Goal: Task Accomplishment & Management: Complete application form

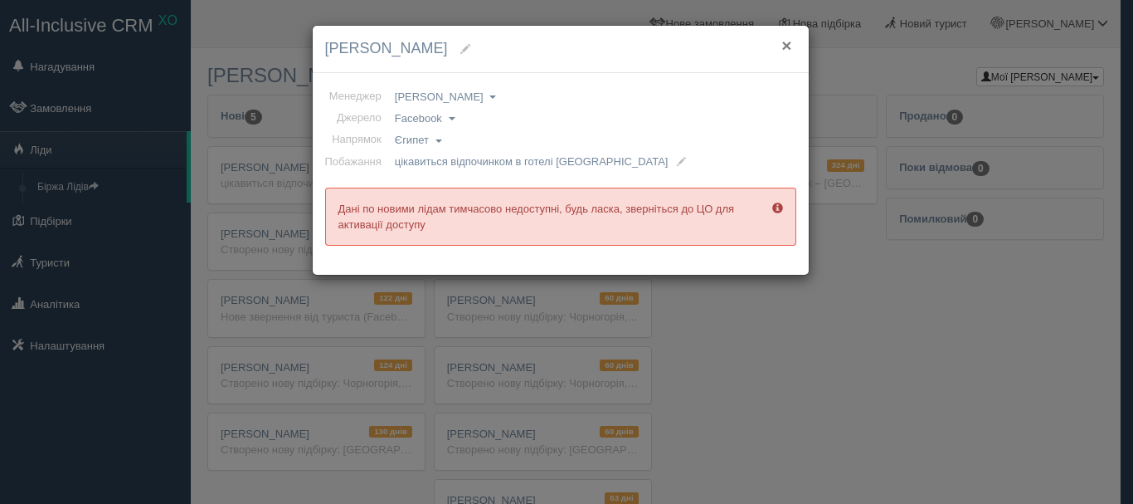
click at [786, 46] on button "×" at bounding box center [787, 45] width 10 height 17
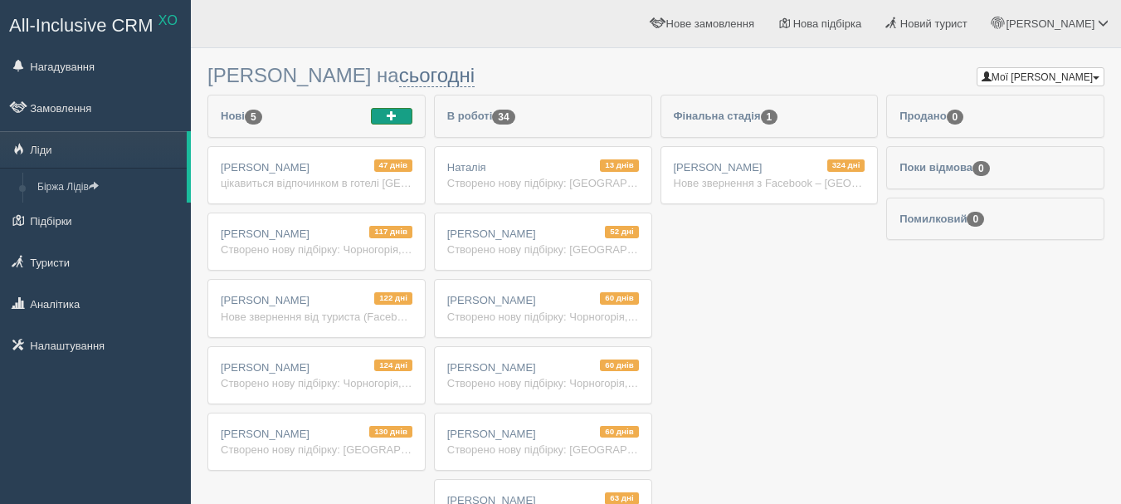
click at [406, 110] on button "button" at bounding box center [391, 116] width 41 height 17
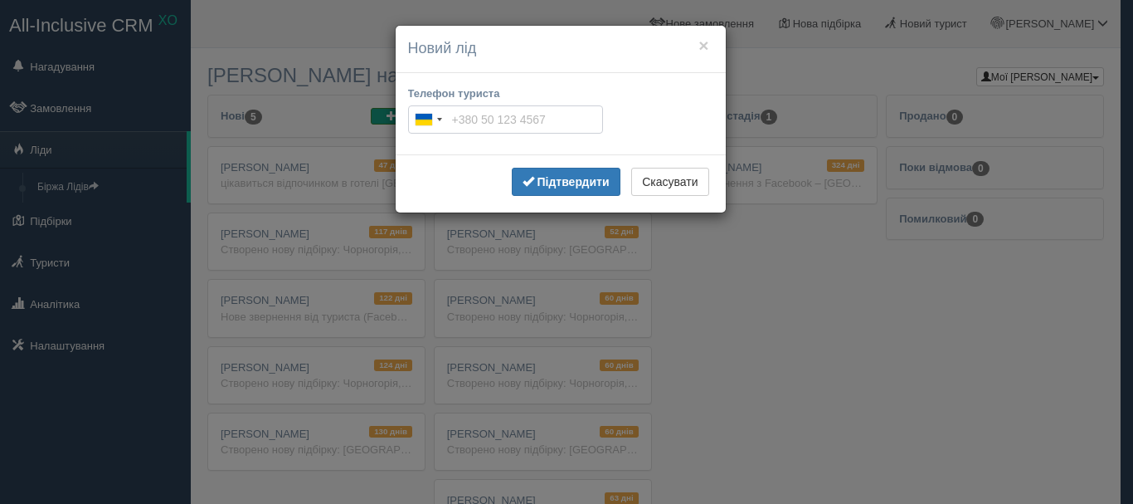
paste input "[PHONE_NUMBER]"
type input "[PHONE_NUMBER]"
click at [577, 176] on b "Підтвердити" at bounding box center [573, 181] width 72 height 13
type input "[PHONE_NUMBER]"
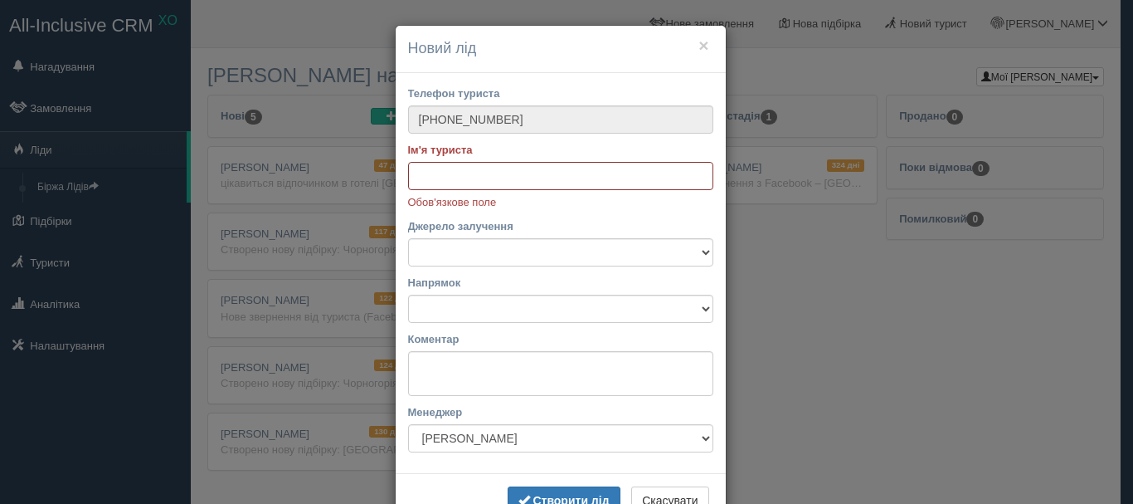
paste input "Вита Красовская"
type input "Вита Красовская"
click at [498, 254] on select "Facebook Instagram Telegram TikTok Viber YouTube Біржа XO Веб-сайт Дзвінок З ву…" at bounding box center [560, 252] width 305 height 28
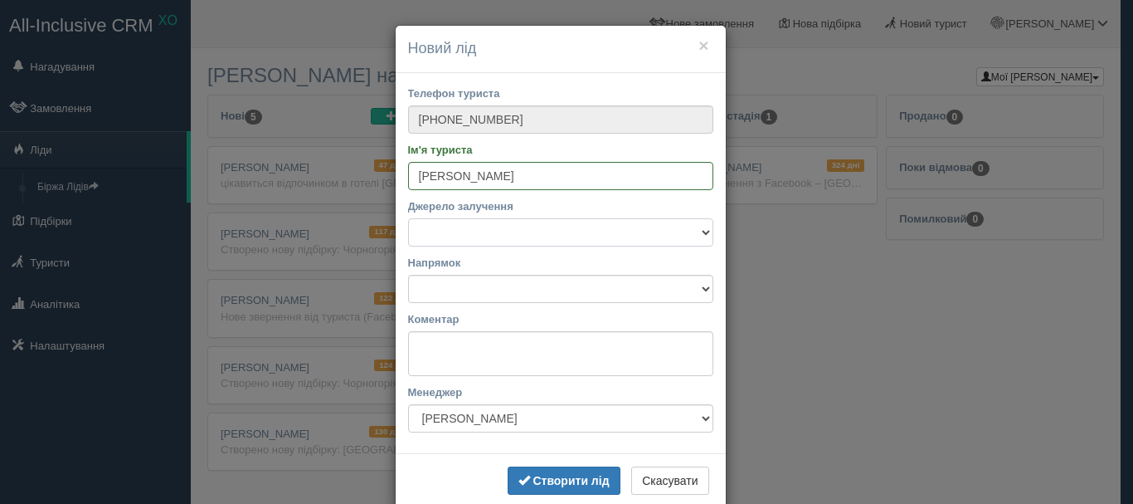
select select "42383"
click at [408, 218] on select "Facebook Instagram Telegram TikTok Viber YouTube Біржа XO Веб-сайт Дзвінок З ву…" at bounding box center [560, 232] width 305 height 28
click at [494, 286] on select "Автобусні тури Європою Автобусні тури Європою Албанія Болгарія Греція Грузія Ду…" at bounding box center [560, 289] width 305 height 28
select select "28"
click at [408, 275] on select "Автобусні тури Європою Автобусні тури Європою Албанія Болгарія Греція Грузія Ду…" at bounding box center [560, 289] width 305 height 28
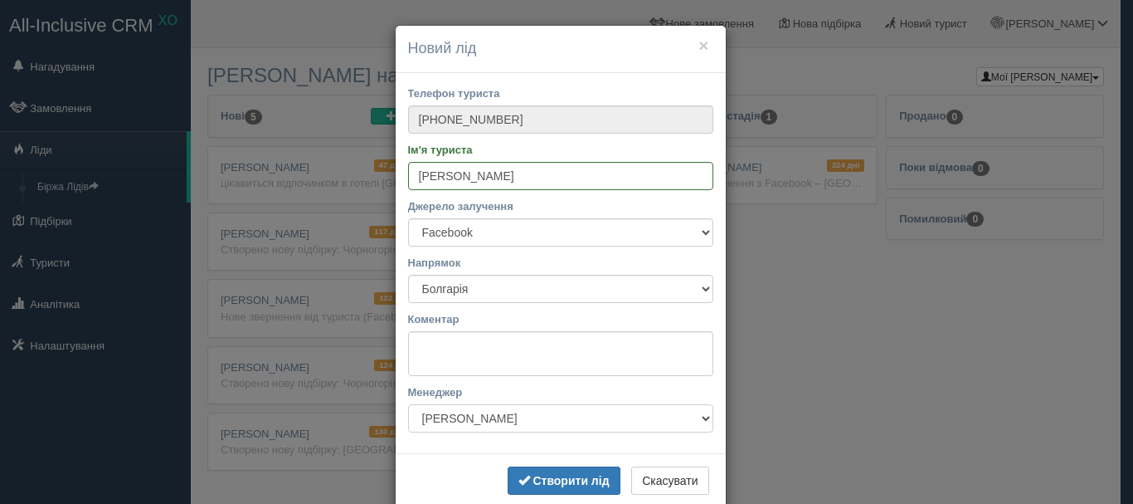
click at [427, 420] on select "Не призначати Ірина Шеремет Лілія Войтович Лілія Войтович Марина Климчук Оксана…" at bounding box center [560, 418] width 305 height 28
select select "6346"
click at [408, 404] on select "Не призначати Ірина Шеремет Лілія Войтович Лілія Войтович Марина Климчук Оксана…" at bounding box center [560, 418] width 305 height 28
click at [454, 358] on textarea "Коментар" at bounding box center [560, 353] width 305 height 45
paste textarea "цікавиться відпочинком в Болгарії автобусом"
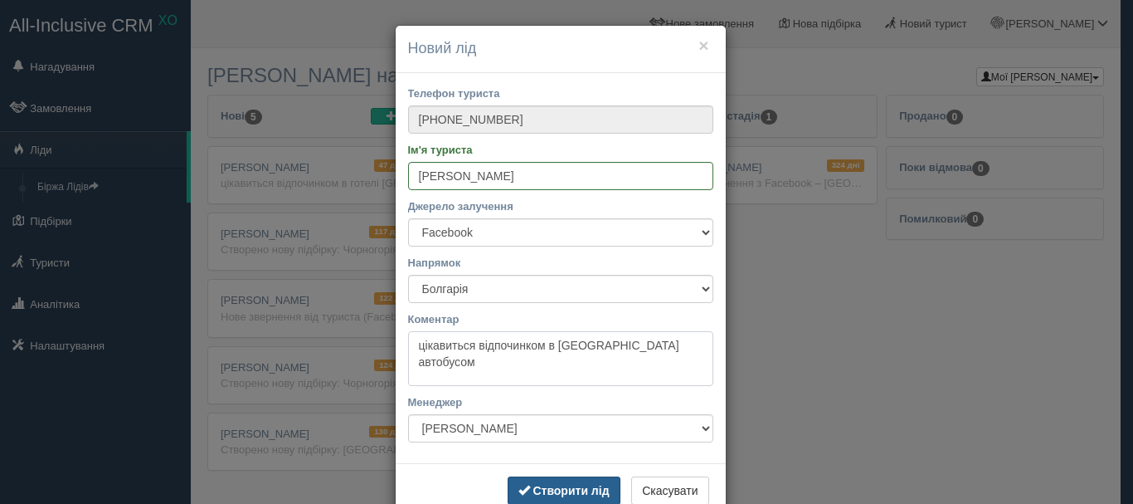
type textarea "цікавиться відпочинком в Болгарії автобусом"
click at [577, 491] on b "Створити лід" at bounding box center [571, 490] width 76 height 13
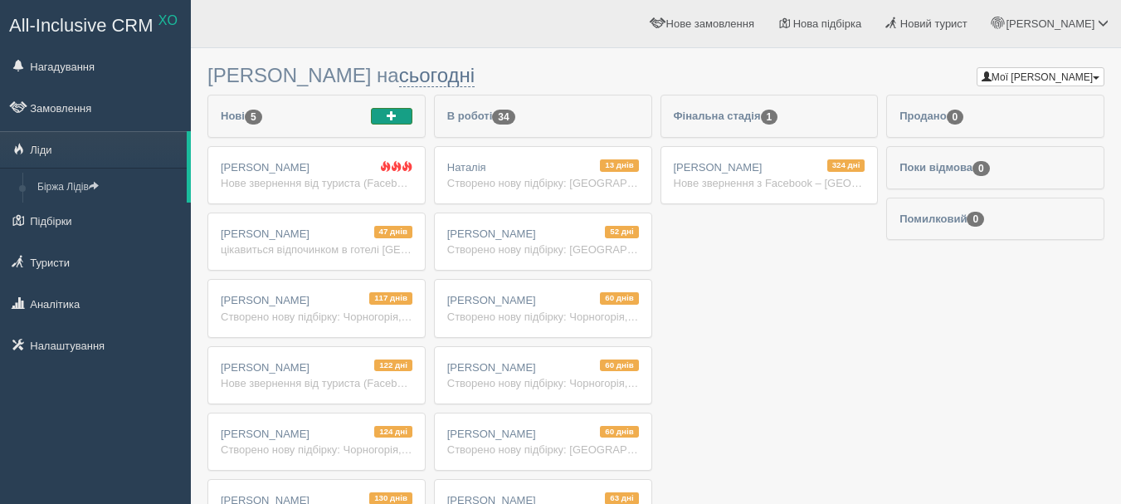
click at [392, 119] on span "button" at bounding box center [392, 115] width 10 height 10
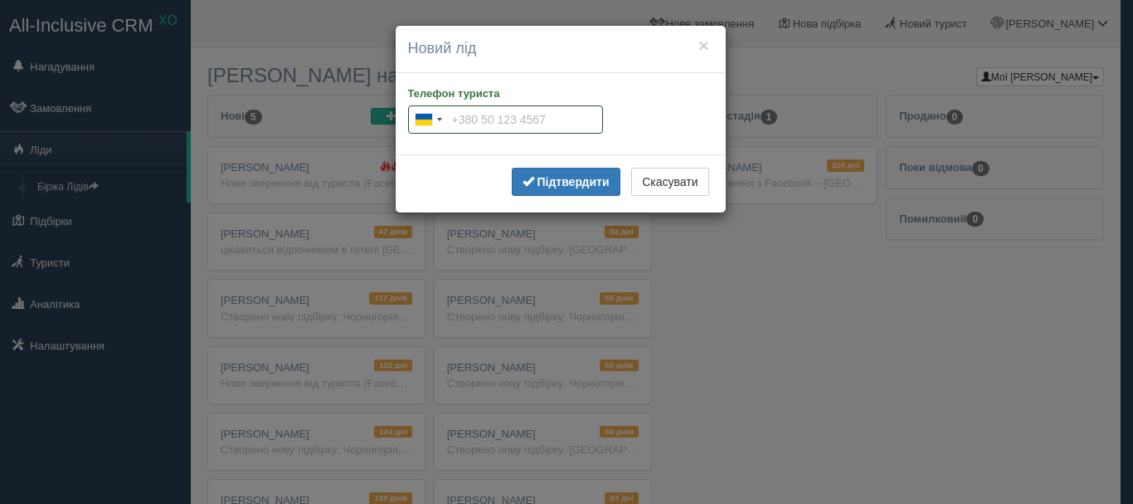
paste input "+380 68 203 1294"
type input "+380 68 203 1294"
click at [585, 188] on button "Підтвердити" at bounding box center [566, 182] width 109 height 28
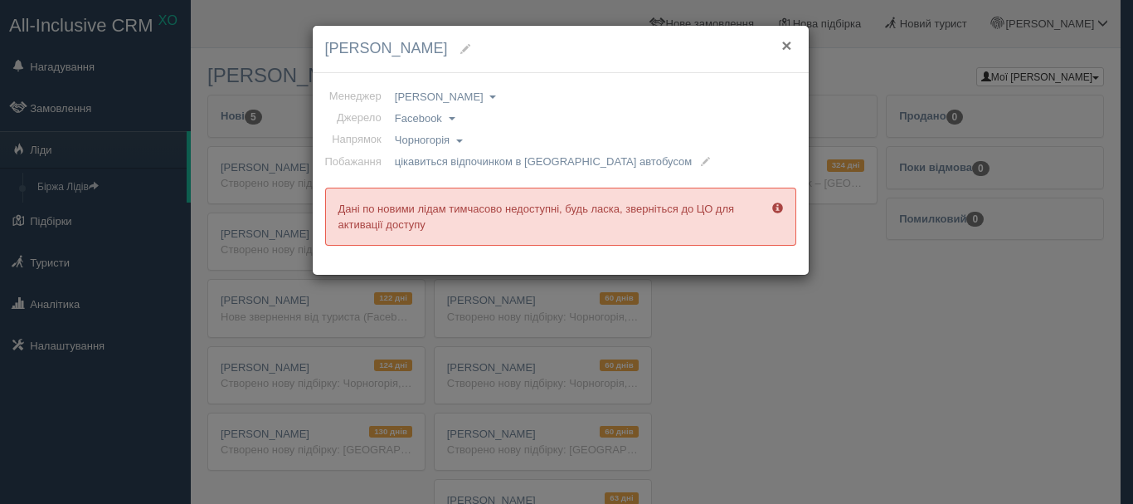
click at [789, 41] on button "×" at bounding box center [787, 45] width 10 height 17
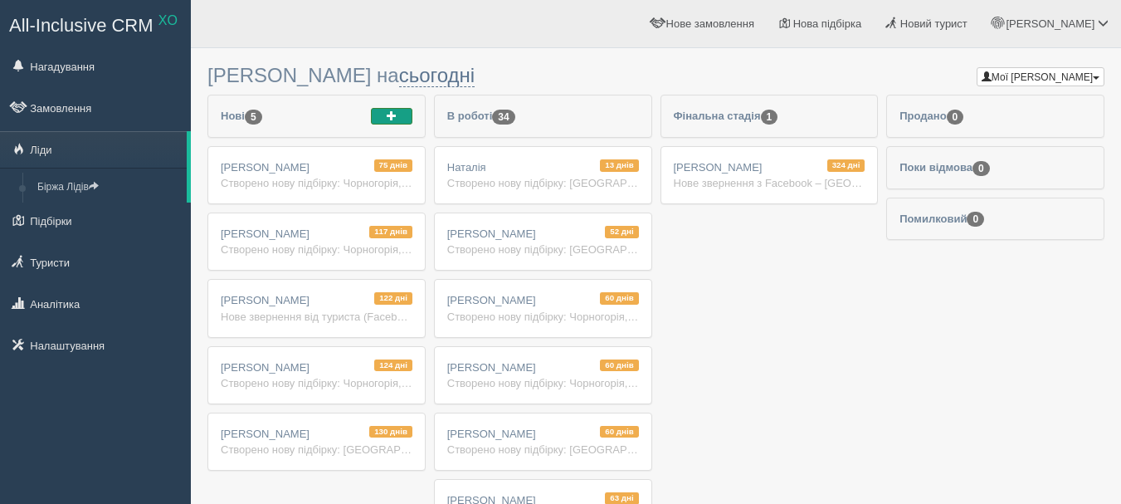
click at [389, 119] on span "button" at bounding box center [392, 115] width 10 height 10
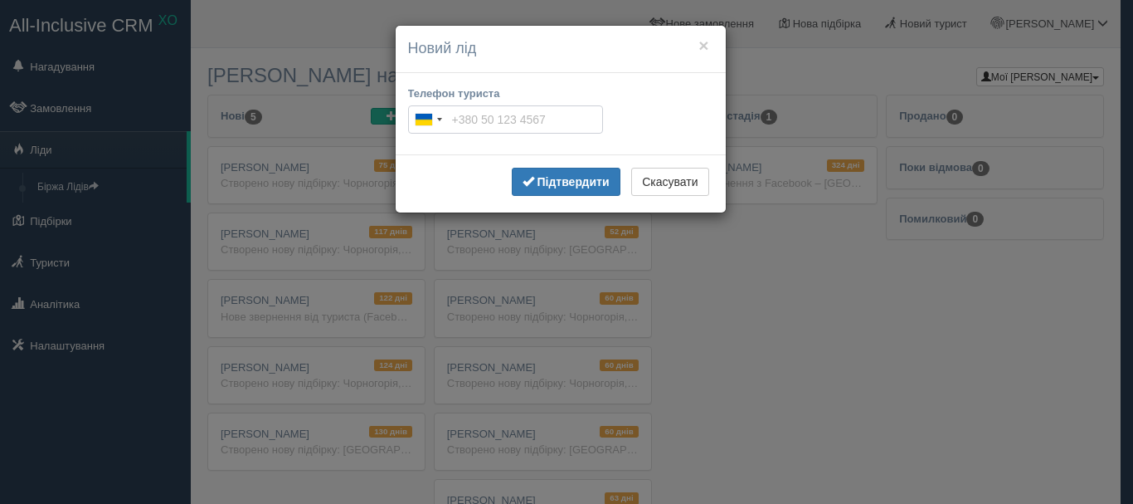
paste input "[PHONE_NUMBER]"
type input "[PHONE_NUMBER]"
click at [548, 180] on b "Підтвердити" at bounding box center [573, 181] width 72 height 13
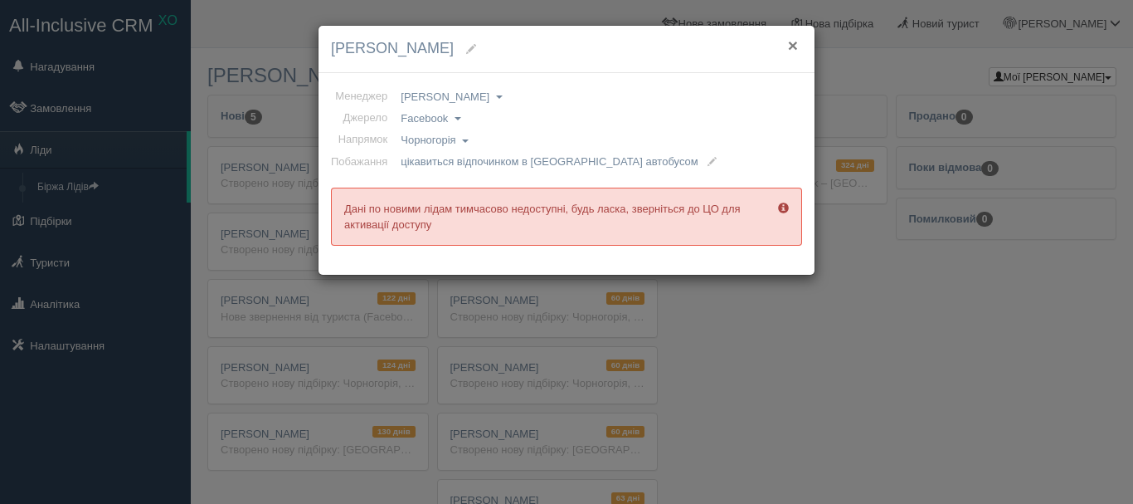
click at [789, 42] on button "×" at bounding box center [793, 45] width 10 height 17
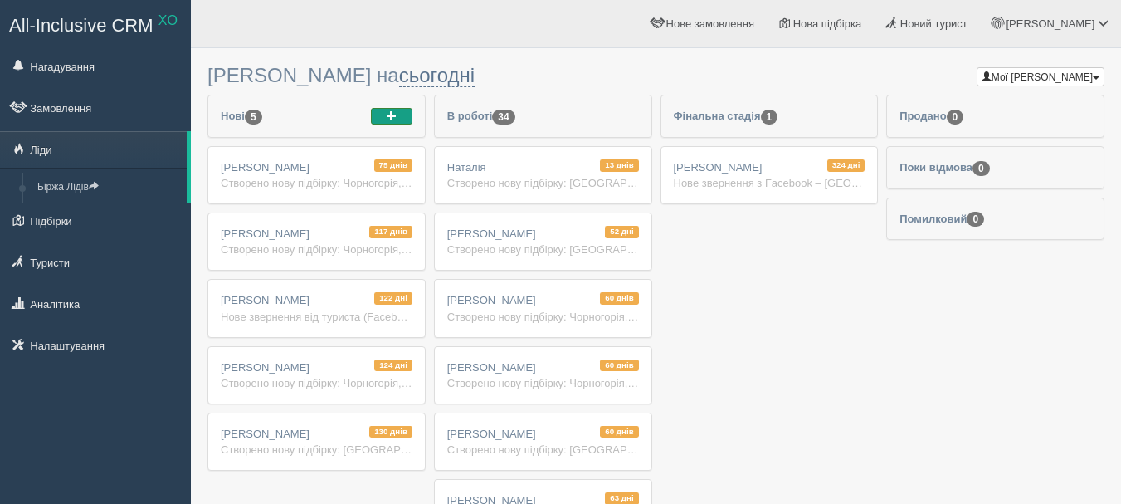
click at [395, 109] on button "button" at bounding box center [391, 116] width 41 height 17
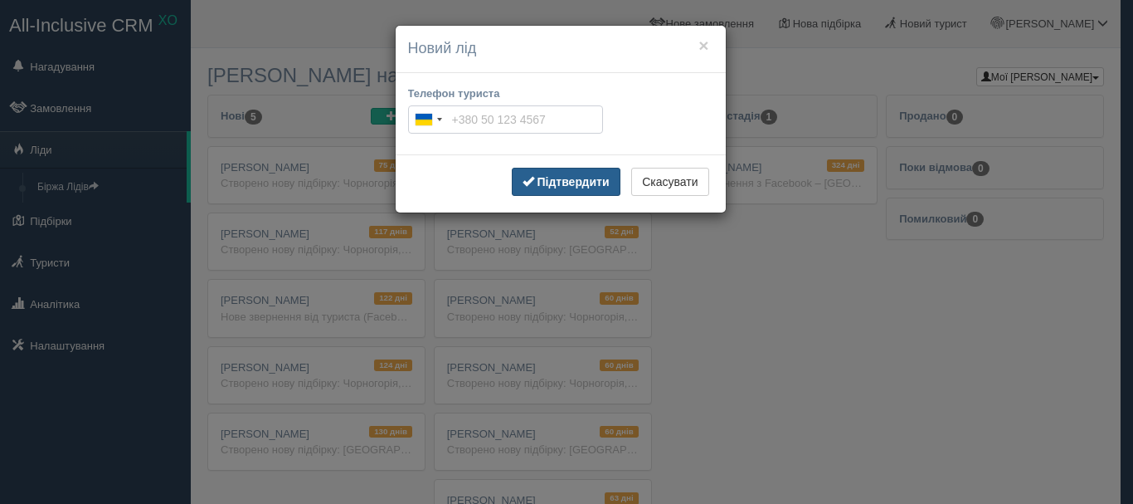
paste input "tel"
paste input "[PHONE_NUMBER]"
type input "[PHONE_NUMBER]"
click at [539, 173] on button "Підтвердити" at bounding box center [566, 182] width 109 height 28
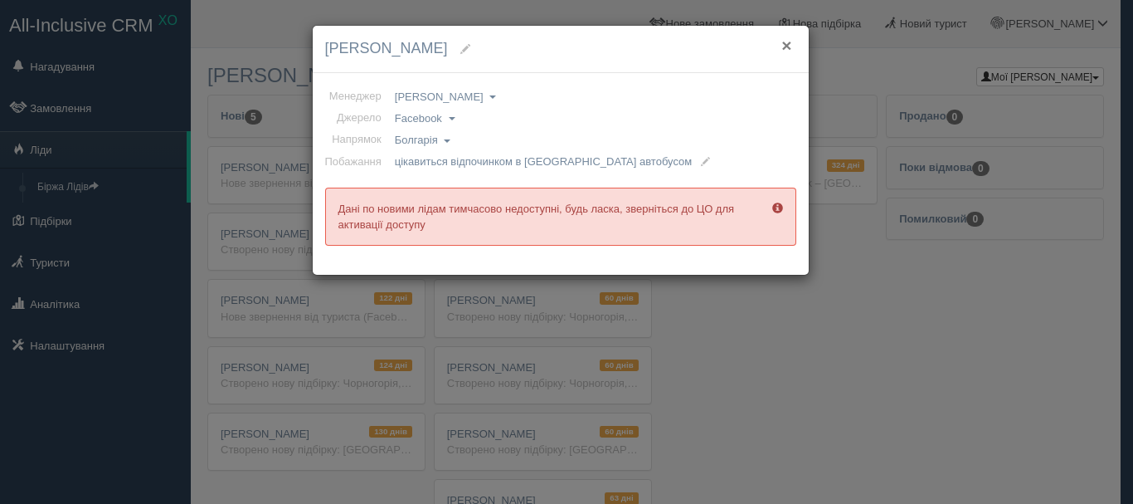
click at [786, 44] on button "×" at bounding box center [787, 45] width 10 height 17
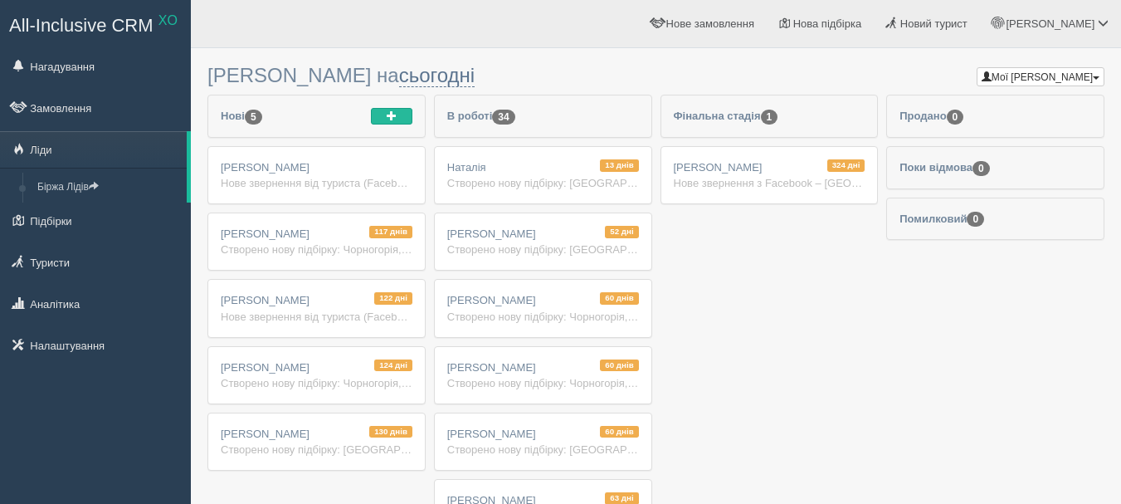
click at [402, 125] on div "Нові 5" at bounding box center [316, 115] width 217 height 41
click at [397, 119] on button "button" at bounding box center [391, 116] width 41 height 17
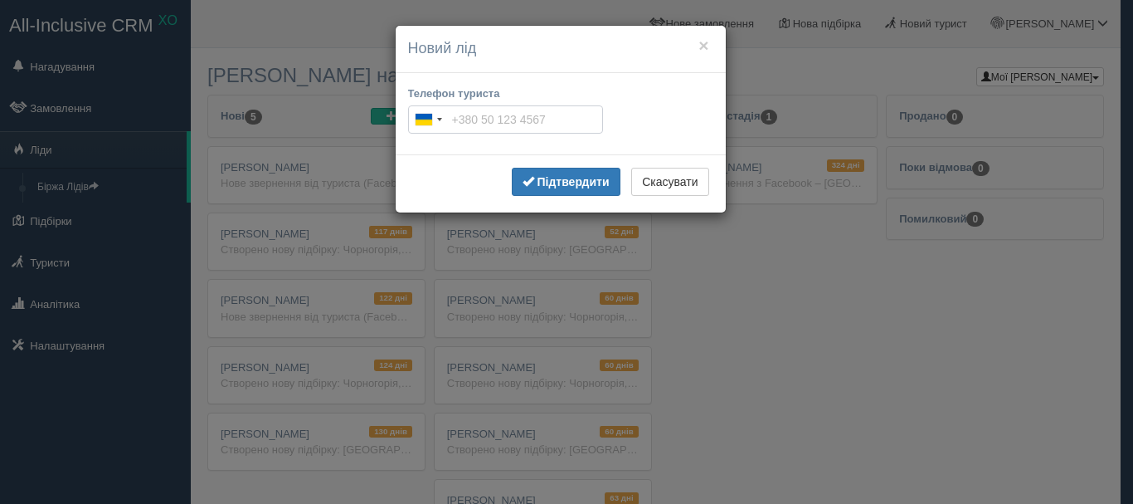
paste input "tel"
paste input "[PHONE_NUMBER]"
type input "[PHONE_NUMBER]"
click at [565, 183] on b "Підтвердити" at bounding box center [573, 181] width 72 height 13
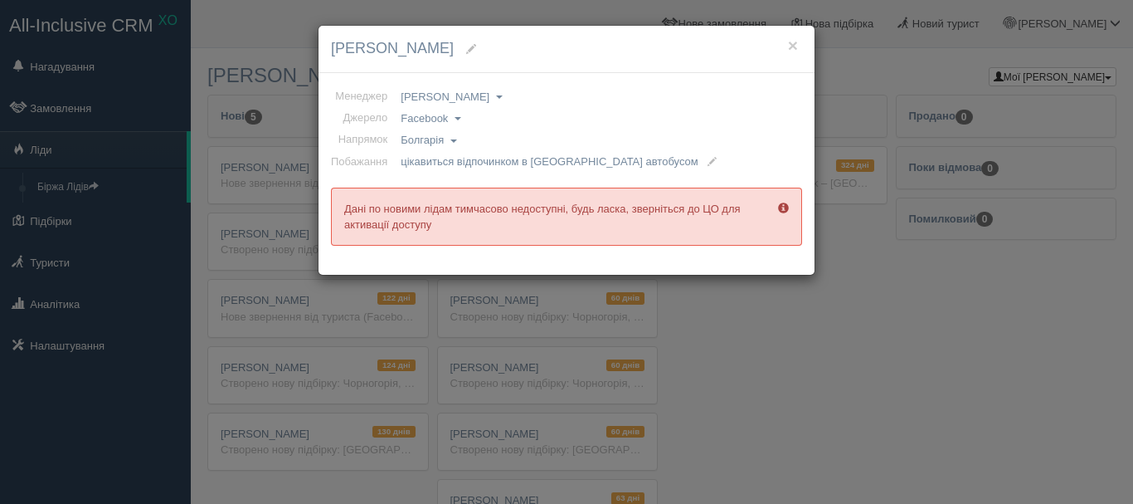
click at [786, 46] on h4 "Вита Красовская" at bounding box center [566, 49] width 471 height 22
click at [791, 46] on button "×" at bounding box center [793, 45] width 10 height 17
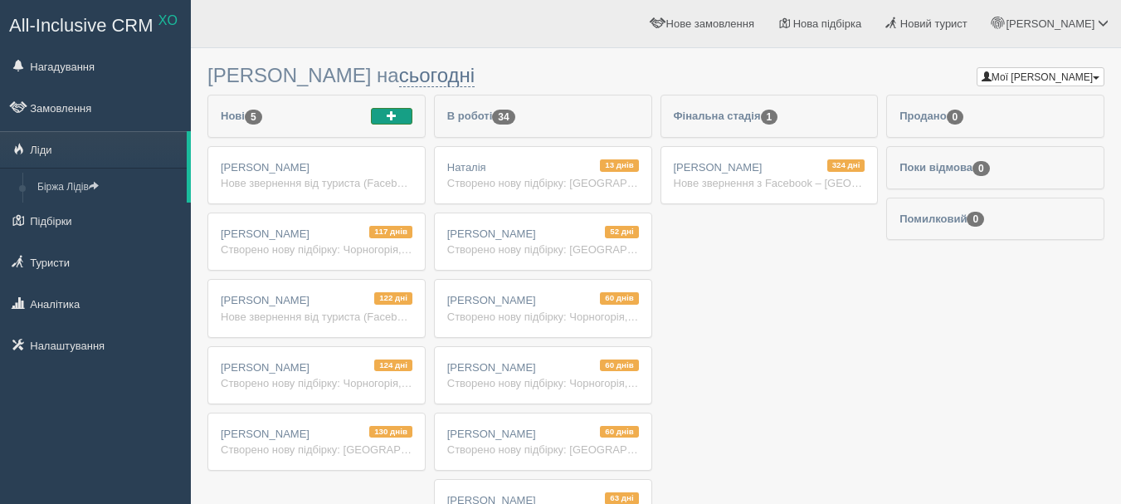
click at [396, 117] on button "button" at bounding box center [391, 116] width 41 height 17
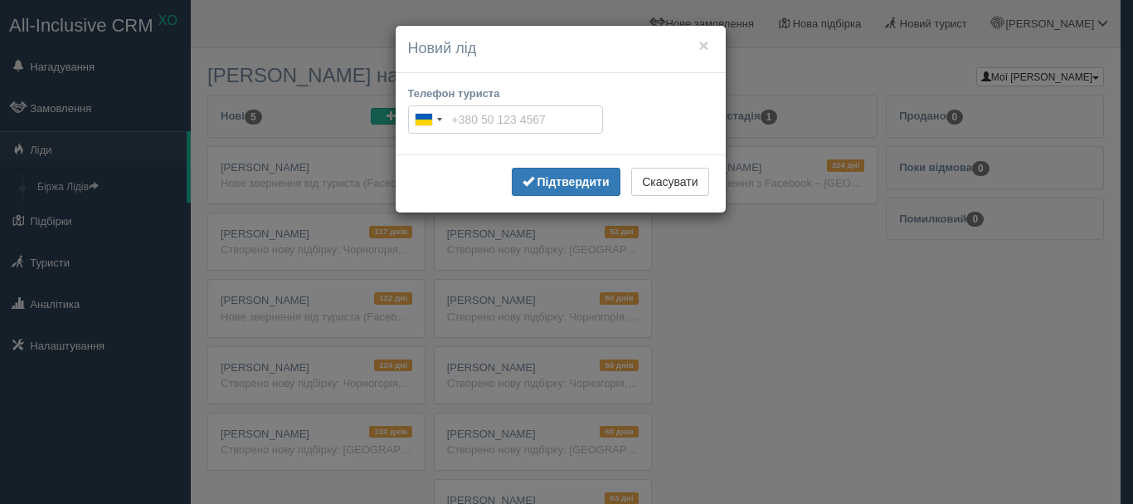
paste input "[PHONE_NUMBER]"
type input "[PHONE_NUMBER]"
click at [564, 183] on b "Підтвердити" at bounding box center [573, 181] width 72 height 13
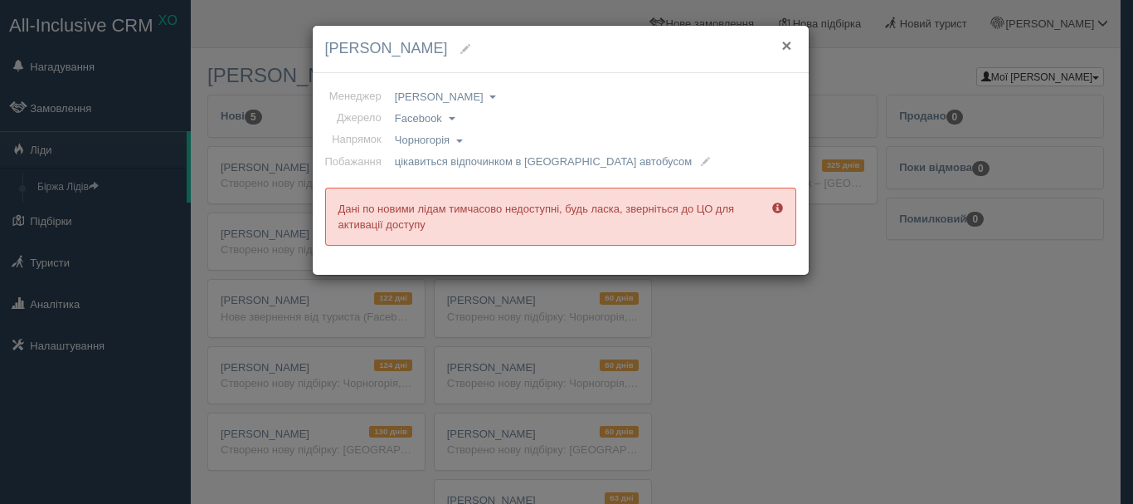
click at [784, 44] on button "×" at bounding box center [787, 45] width 10 height 17
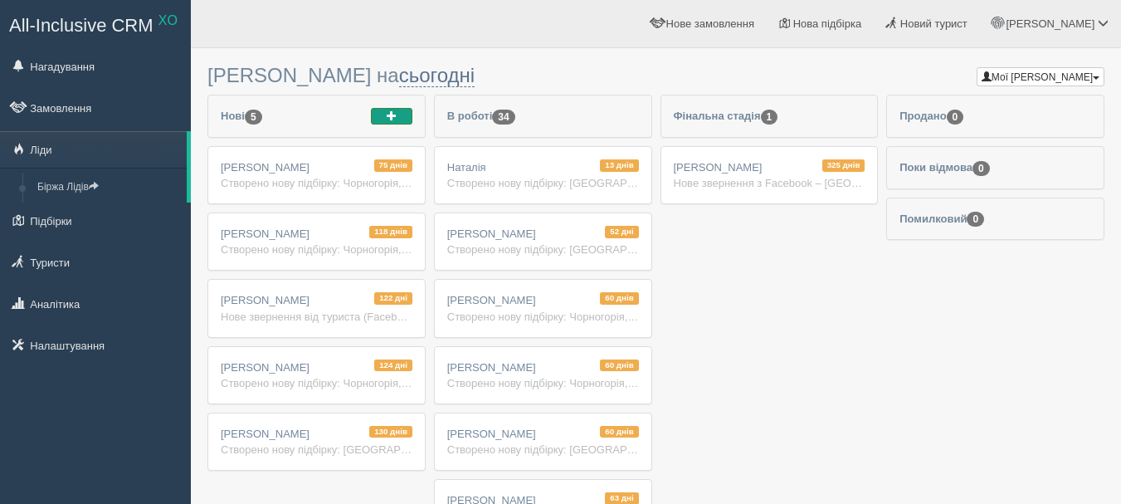
click at [392, 118] on span "button" at bounding box center [392, 115] width 10 height 10
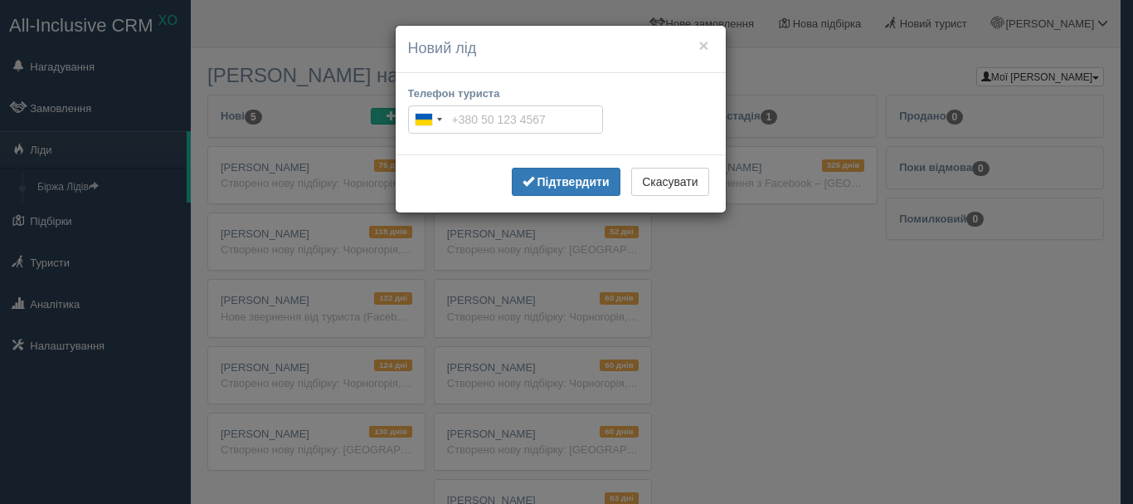
paste input "+380 06 820 3129"
drag, startPoint x: 543, startPoint y: 124, endPoint x: 483, endPoint y: 118, distance: 60.0
click at [483, 118] on input "+380 06 820 3129" at bounding box center [505, 119] width 195 height 28
paste input "68 203 1294"
type input "[PHONE_NUMBER]"
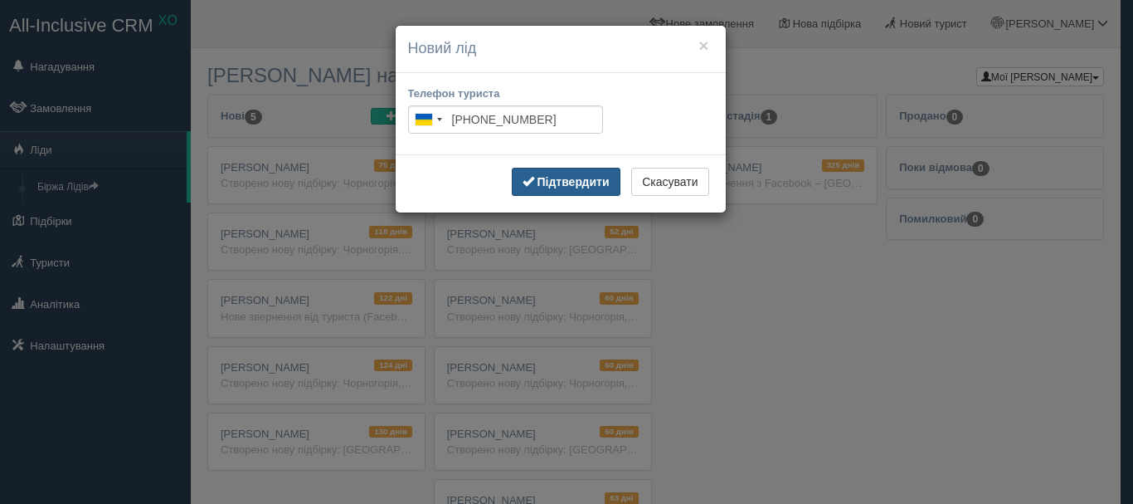
click at [558, 178] on b "Підтвердити" at bounding box center [573, 181] width 72 height 13
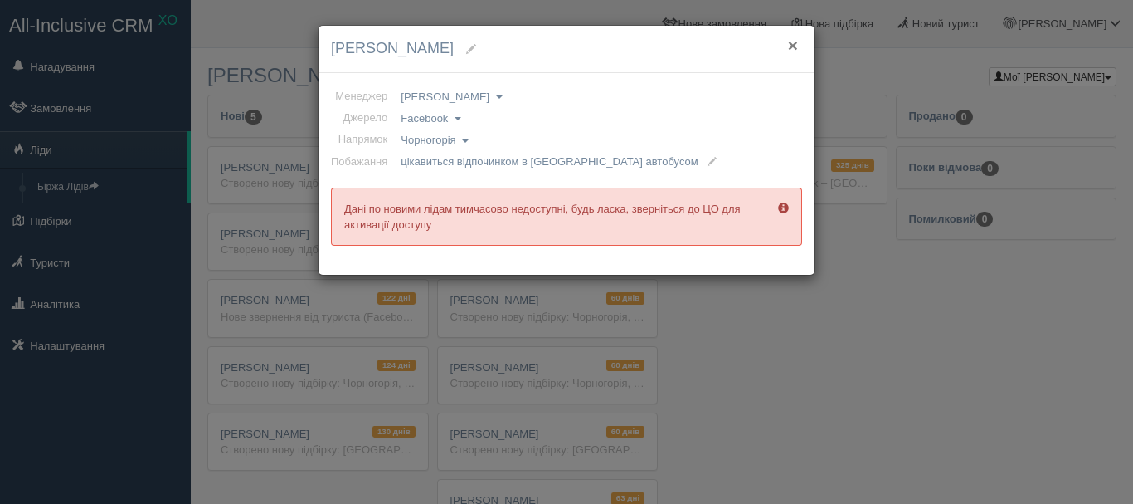
click at [793, 46] on button "×" at bounding box center [793, 45] width 10 height 17
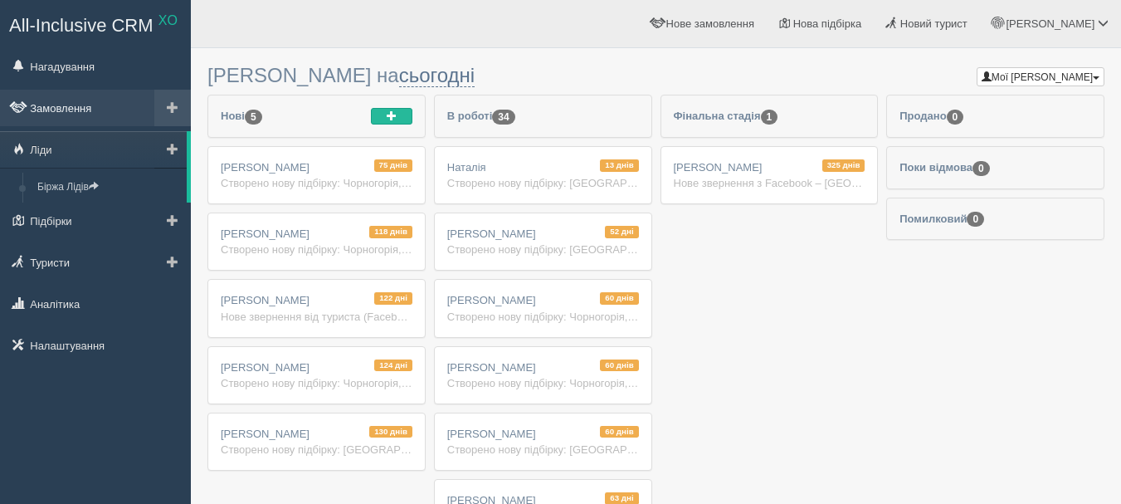
click at [73, 102] on link "Замовлення" at bounding box center [95, 108] width 191 height 37
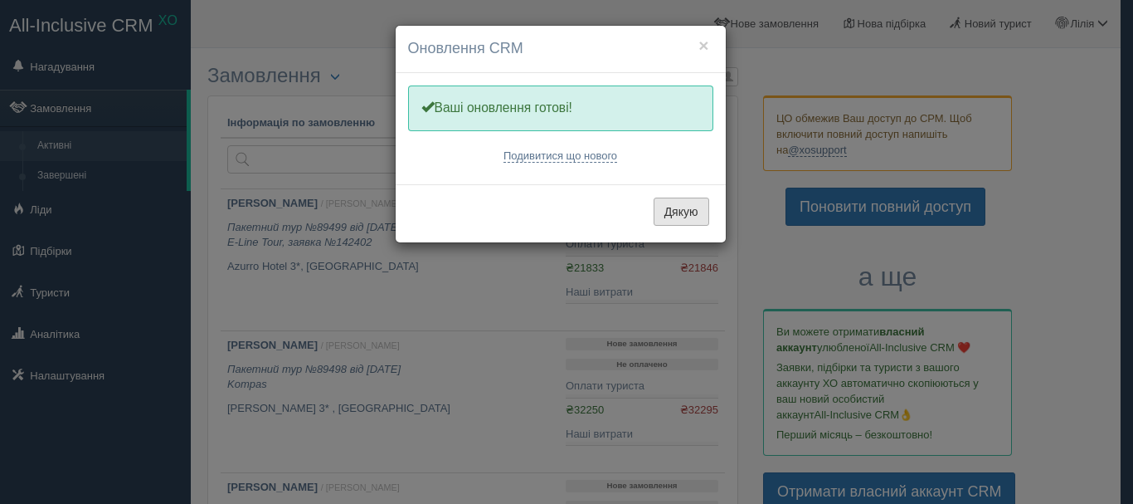
click at [690, 212] on button "Дякую" at bounding box center [682, 211] width 56 height 28
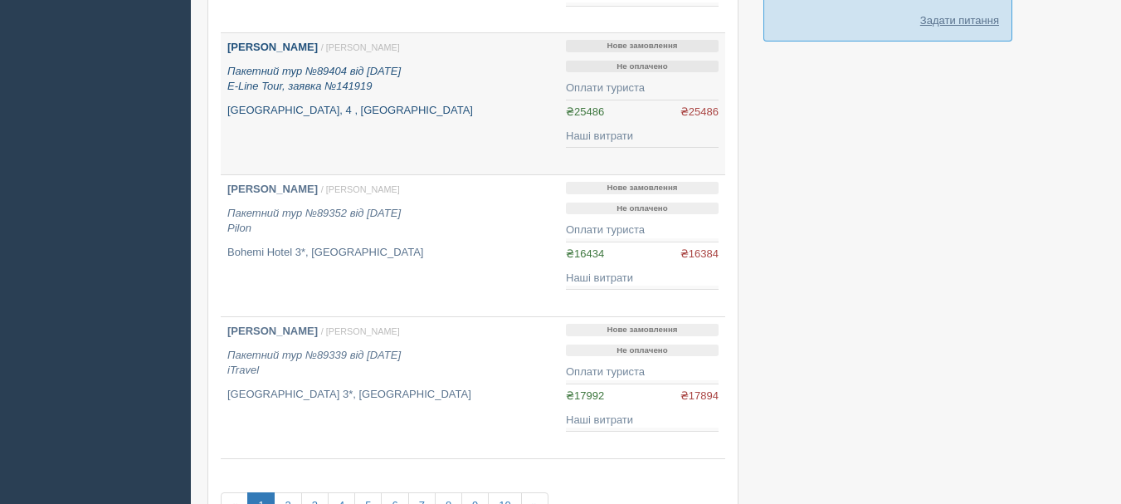
scroll to position [1161, 0]
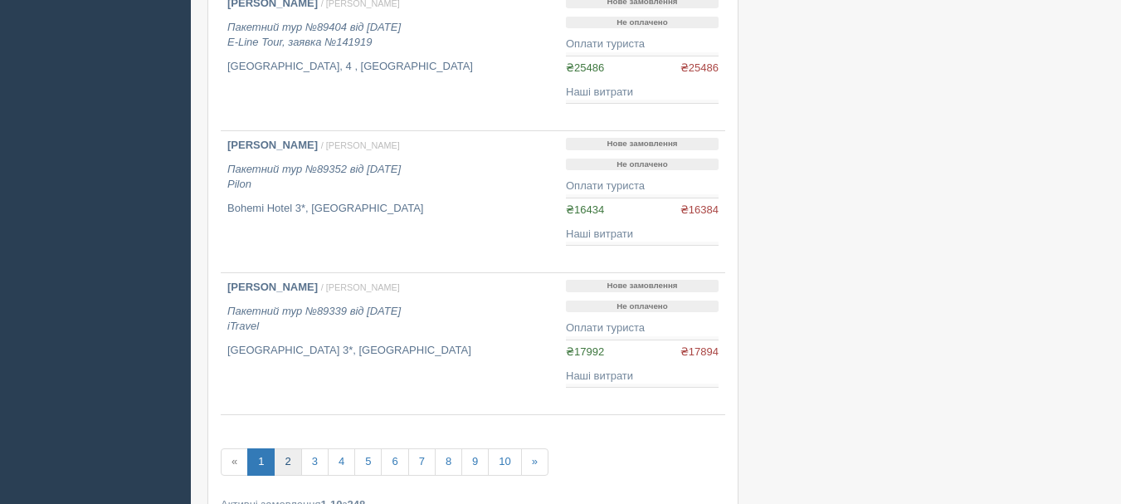
click at [282, 462] on link "2" at bounding box center [287, 461] width 27 height 27
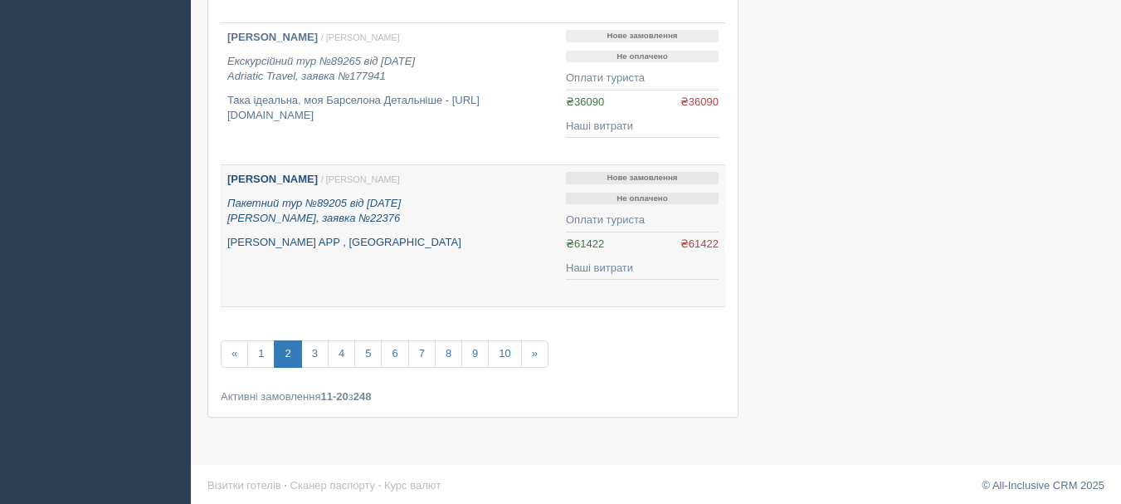
scroll to position [1275, 0]
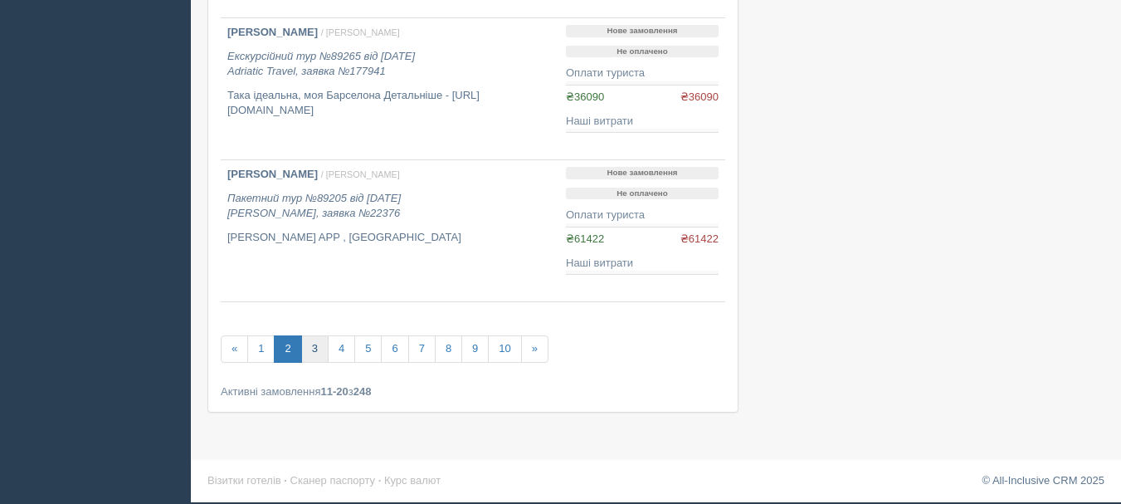
click at [319, 349] on link "3" at bounding box center [314, 348] width 27 height 27
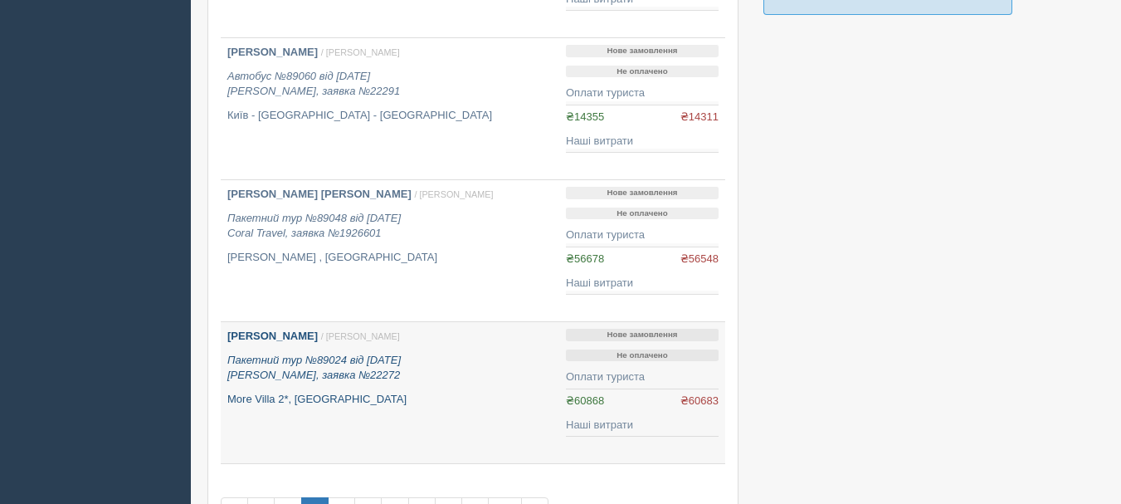
scroll to position [1161, 0]
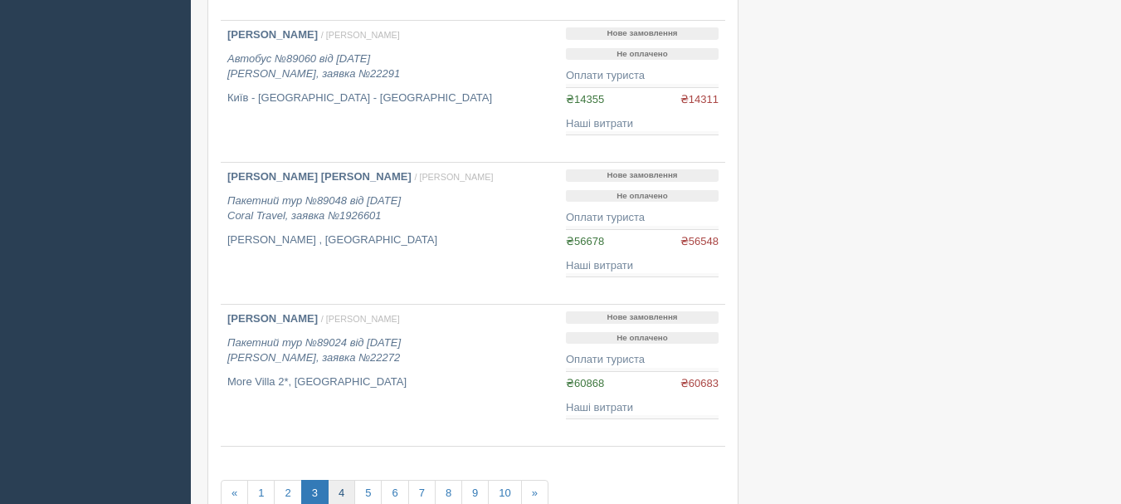
click at [337, 495] on link "4" at bounding box center [341, 493] width 27 height 27
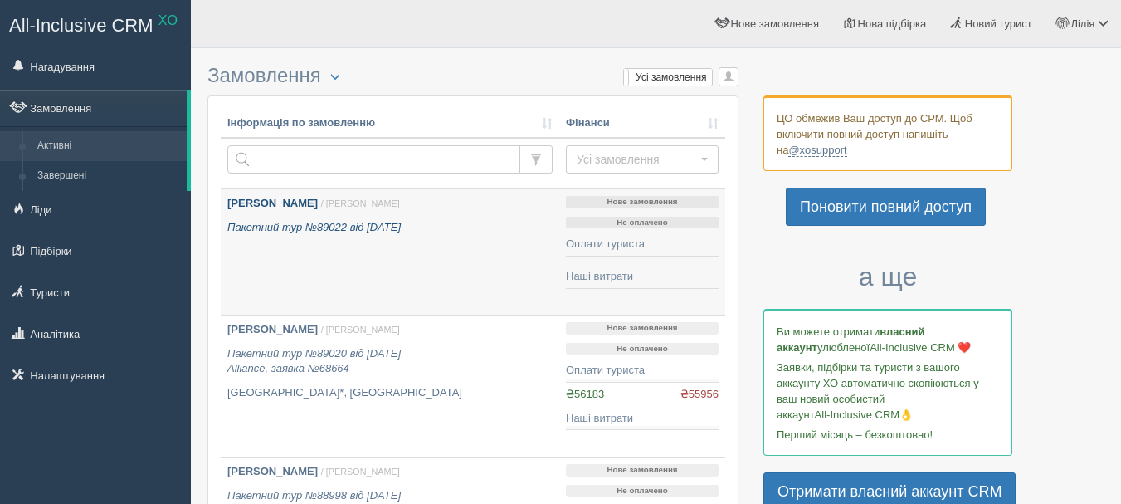
click at [315, 225] on icon "Пакетний тур №89022 від 18.08.2025" at bounding box center [313, 227] width 173 height 12
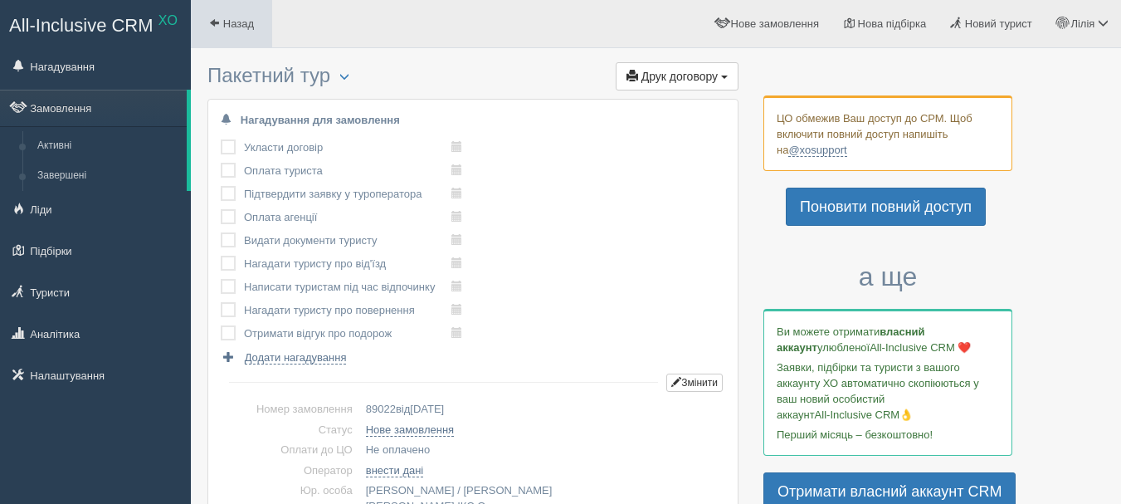
click at [230, 9] on link "Назад" at bounding box center [231, 23] width 81 height 47
